Goal: Obtain resource: Download file/media

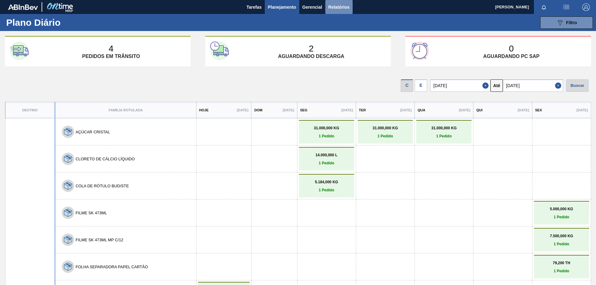
click at [338, 10] on span "Relatórios" at bounding box center [339, 6] width 21 height 7
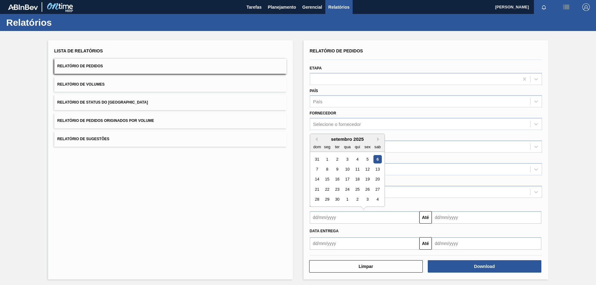
click at [330, 219] on input "text" at bounding box center [365, 218] width 110 height 12
click at [318, 141] on div "setembro 2025" at bounding box center [347, 139] width 75 height 5
click at [269, 202] on div "Lista de Relatórios Relatório de Pedidos Relatório de Volumes Relatório de Stat…" at bounding box center [170, 159] width 245 height 239
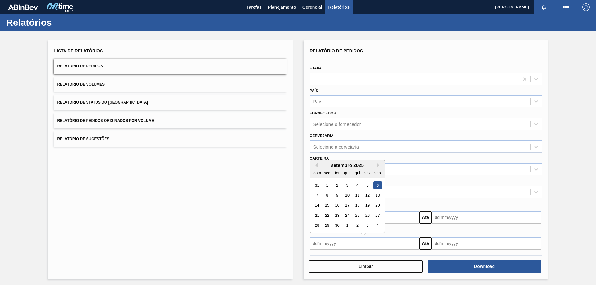
click at [383, 245] on input "text" at bounding box center [365, 244] width 110 height 12
click at [316, 165] on button "Previous Month" at bounding box center [315, 165] width 4 height 4
click at [378, 213] on div "23" at bounding box center [377, 216] width 8 height 8
type input "[DATE]"
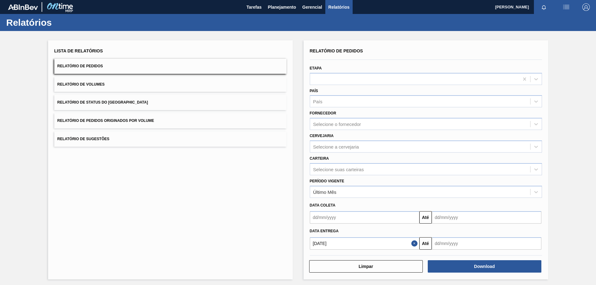
click at [443, 242] on input "text" at bounding box center [487, 244] width 110 height 12
click at [461, 227] on div "30" at bounding box center [459, 226] width 8 height 8
type input "[DATE]"
click at [330, 99] on div "País" at bounding box center [420, 101] width 220 height 9
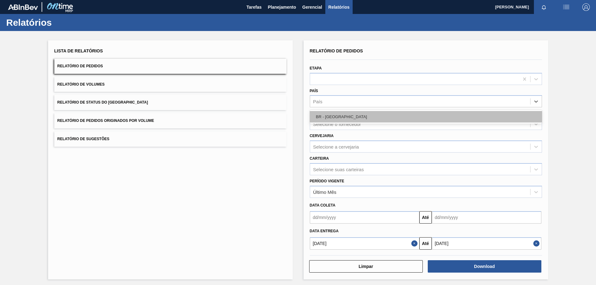
click at [331, 113] on div "BR - [GEOGRAPHIC_DATA]" at bounding box center [426, 116] width 232 height 11
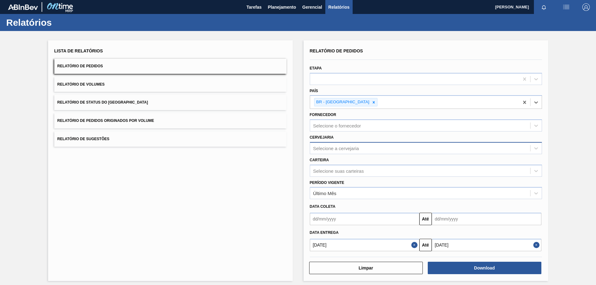
click at [336, 148] on div "Selecione a cervejaria" at bounding box center [336, 148] width 46 height 5
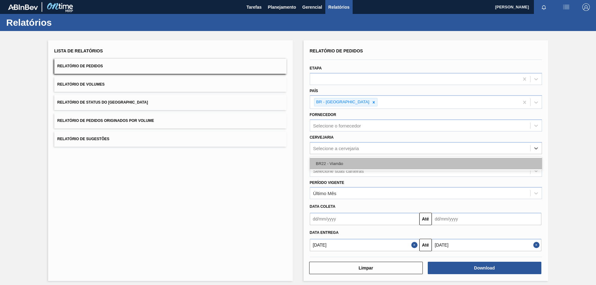
click at [336, 161] on div "BR22 - Viamão" at bounding box center [426, 163] width 232 height 11
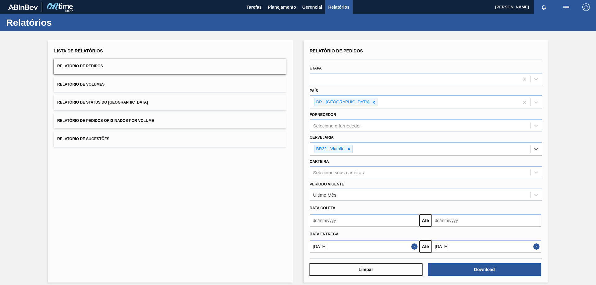
click at [298, 180] on div "Lista de Relatórios Relatório de Pedidos Relatório de Volumes Relatório de Stat…" at bounding box center [298, 161] width 596 height 260
click at [448, 268] on button "Download" at bounding box center [485, 270] width 114 height 12
click at [485, 273] on button "Download" at bounding box center [485, 270] width 114 height 12
